Goal: Navigation & Orientation: Find specific page/section

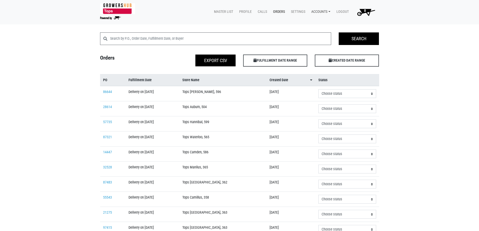
click at [319, 12] on link "Accounts" at bounding box center [320, 12] width 25 height 10
click at [321, 22] on link "Karin Reeves (Growers Hub)" at bounding box center [339, 24] width 62 height 8
